Goal: Information Seeking & Learning: Learn about a topic

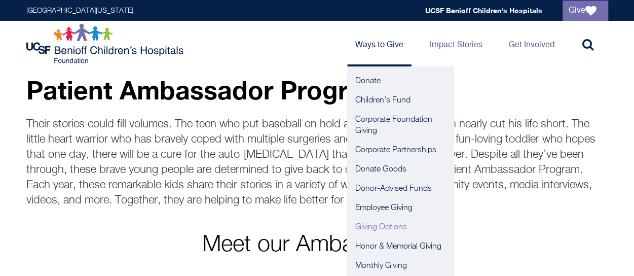
scroll to position [22, 0]
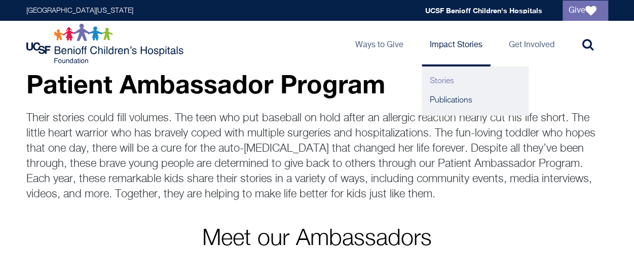
click at [445, 84] on link "Stories" at bounding box center [474, 80] width 106 height 19
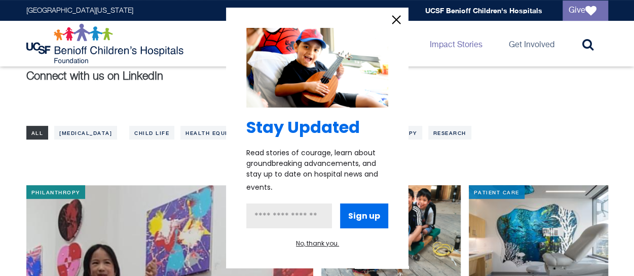
scroll to position [79, 0]
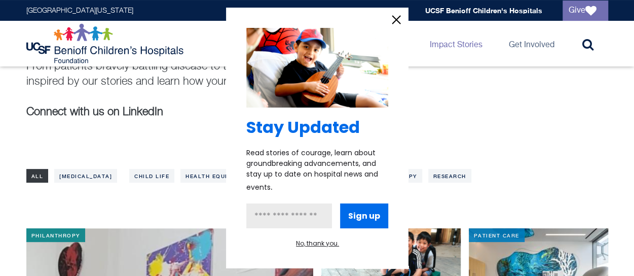
click at [393, 23] on icon "information" at bounding box center [396, 20] width 8 height 8
